Goal: Find specific page/section: Find specific page/section

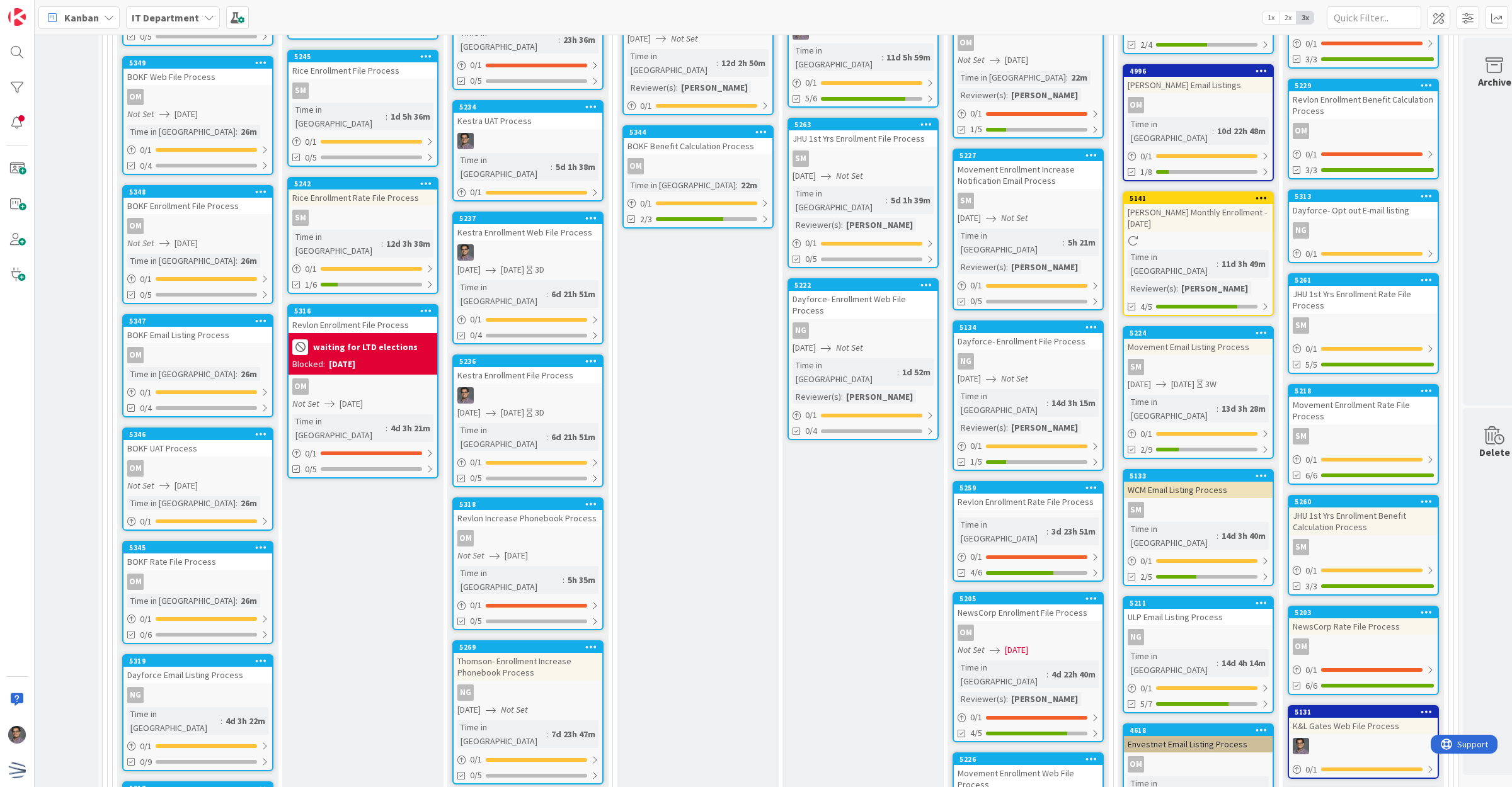
scroll to position [3857, 102]
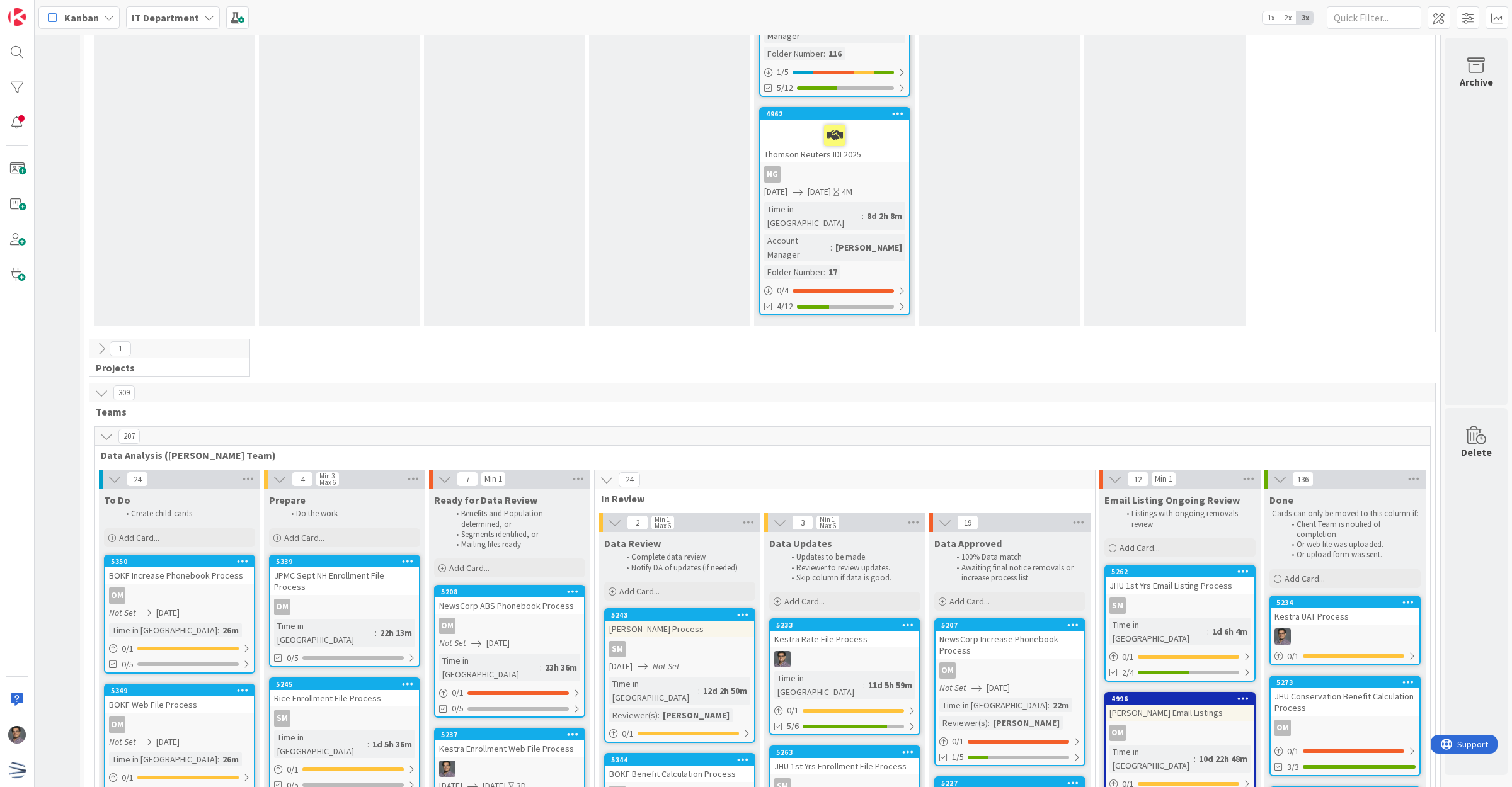
scroll to position [3228, 126]
click at [1374, 649] on div "0 / 1" at bounding box center [1345, 657] width 149 height 16
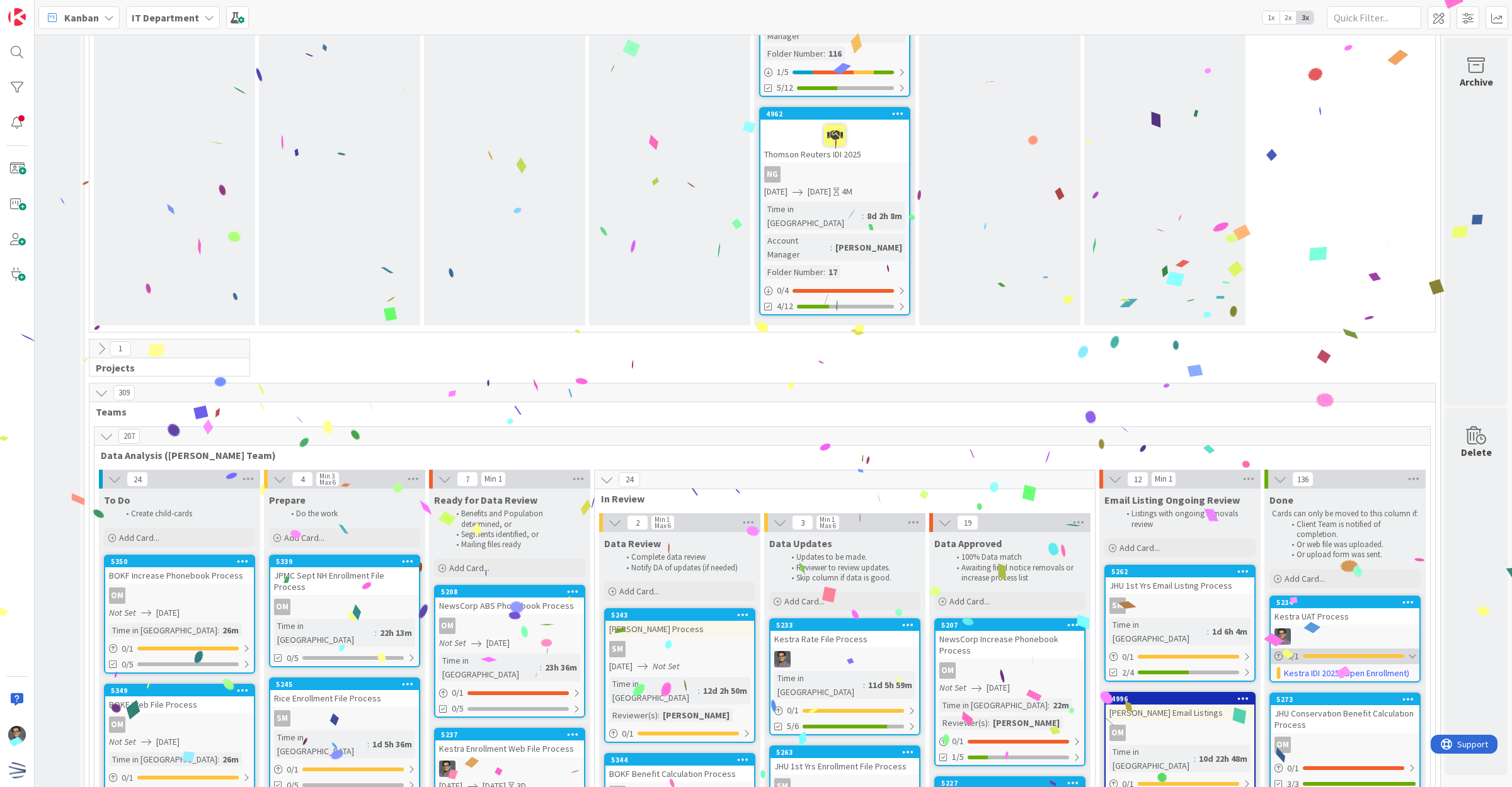
click at [1374, 649] on div "0 / 1" at bounding box center [1345, 657] width 149 height 16
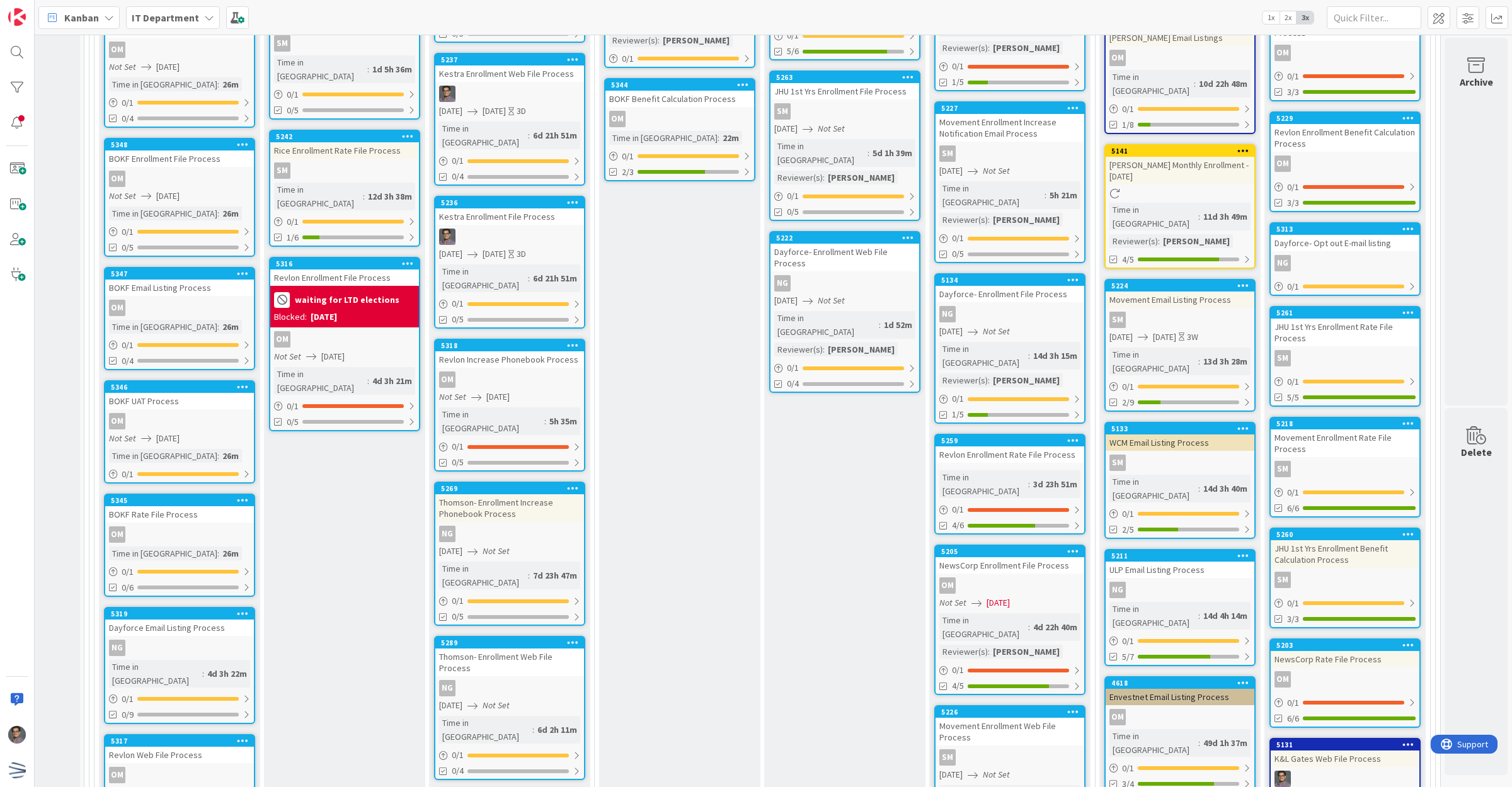
scroll to position [3909, 126]
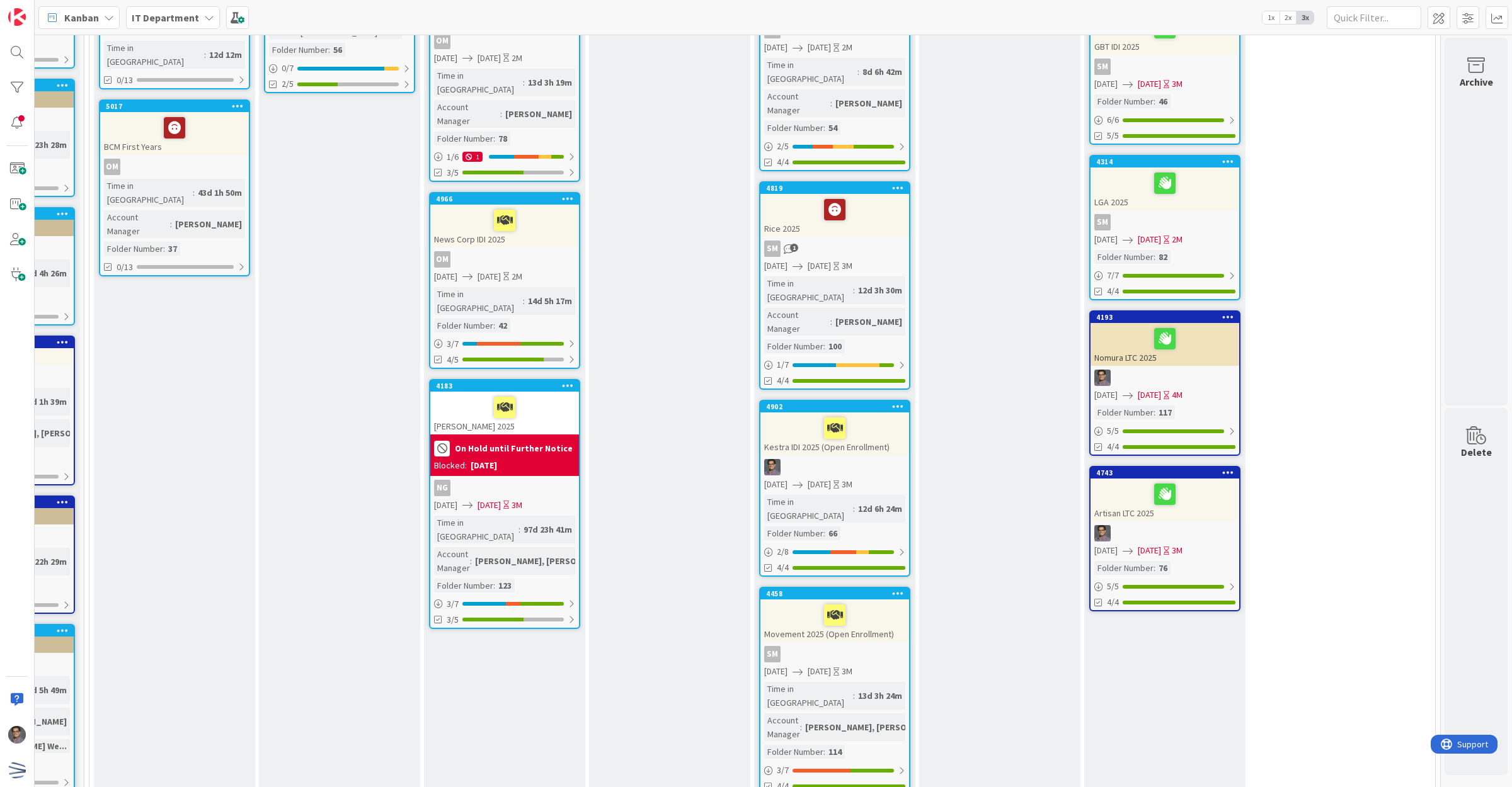
scroll to position [524, 126]
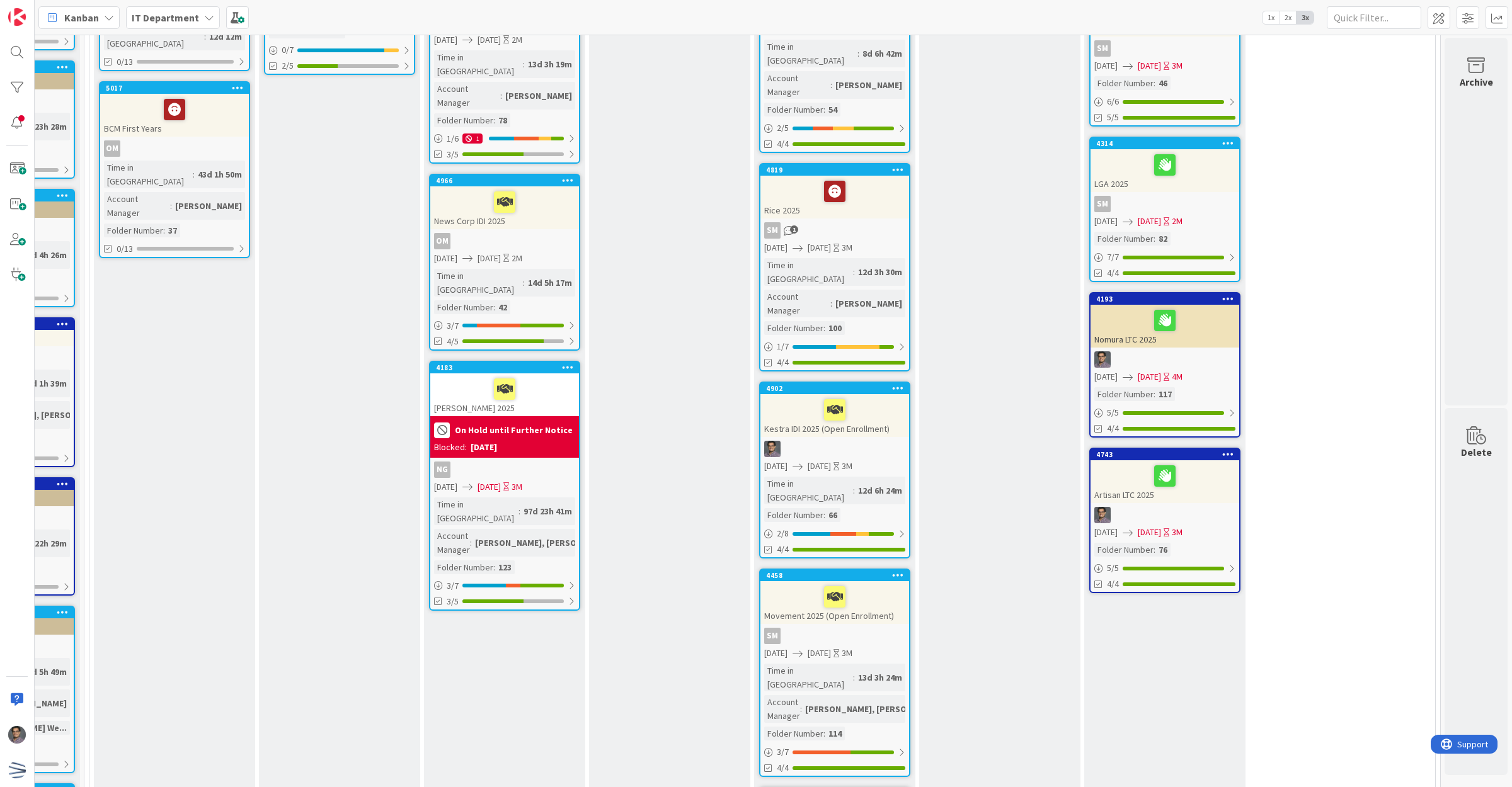
click at [831, 460] on span "[DATE]" at bounding box center [819, 466] width 23 height 13
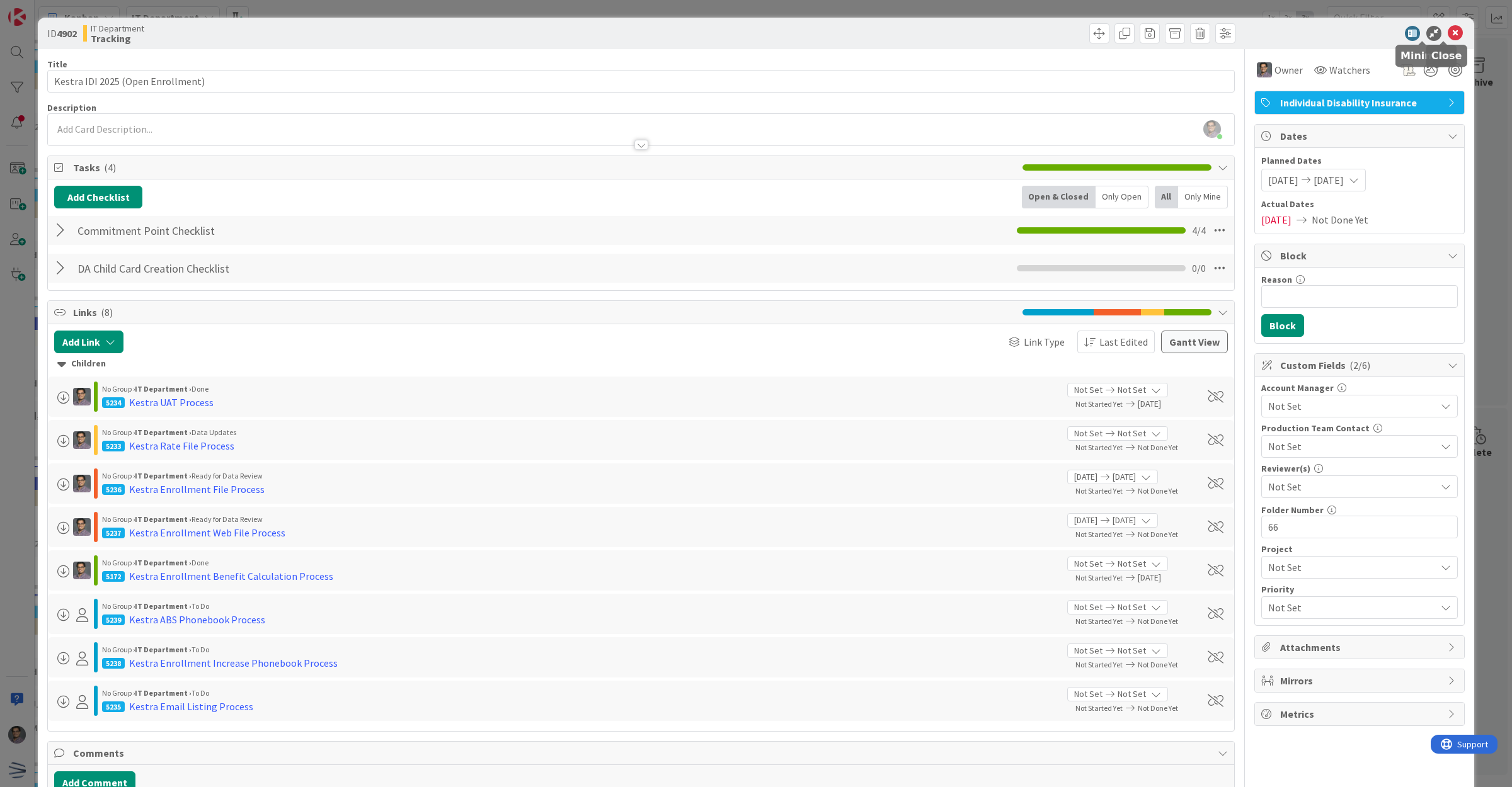
click at [1447, 26] on icon at bounding box center [1455, 33] width 15 height 15
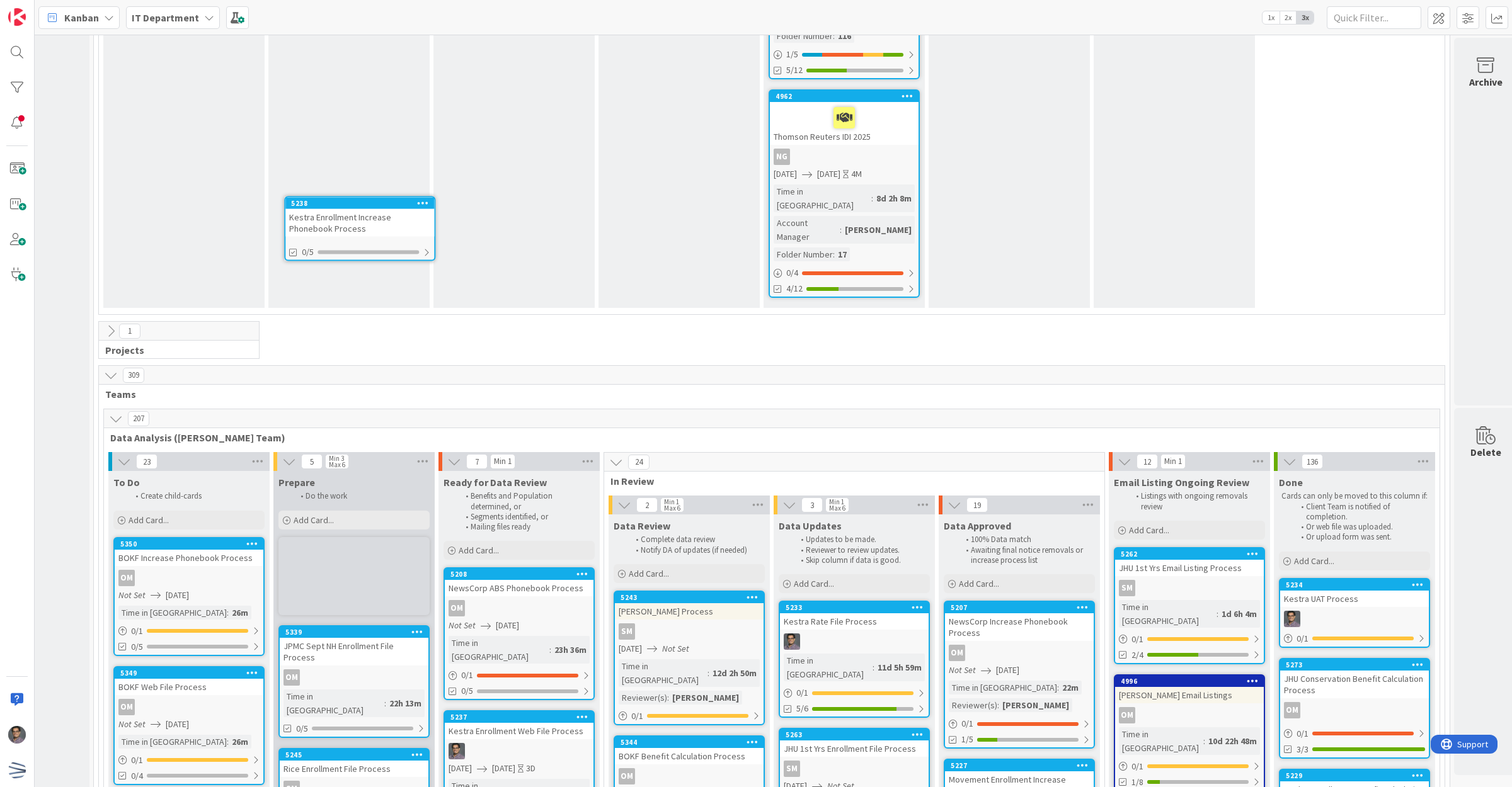
scroll to position [3201, 111]
